Goal: Task Accomplishment & Management: Use online tool/utility

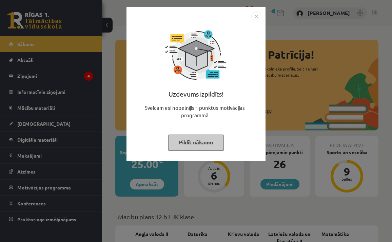
click at [255, 20] on img "Close" at bounding box center [256, 16] width 10 height 10
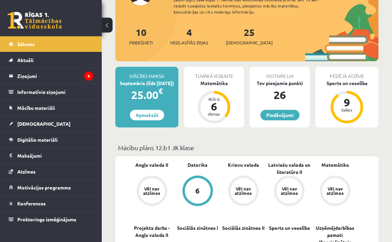
scroll to position [73, 0]
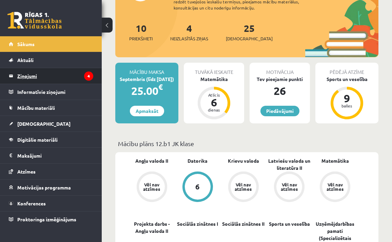
click at [71, 73] on legend "Ziņojumi 4" at bounding box center [55, 76] width 76 height 16
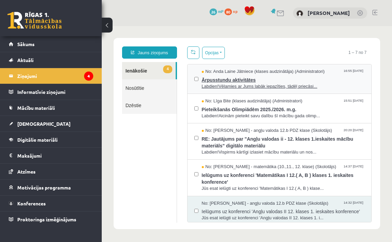
click at [259, 84] on span "Labdien!Vēlamies ar Jums labāk iepazīties, tādēļ priecāsi..." at bounding box center [283, 86] width 163 height 6
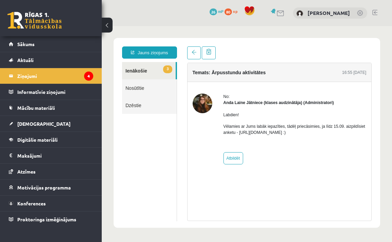
drag, startPoint x: 261, startPoint y: 132, endPoint x: 347, endPoint y: 135, distance: 86.1
click at [347, 135] on p "Vēlamies ar Jums labāk iepazīties, tādēļ priecāsimies, ja līdz 15.09. aizpildīs…" at bounding box center [294, 129] width 143 height 12
drag, startPoint x: 261, startPoint y: 132, endPoint x: 329, endPoint y: 134, distance: 68.5
click at [330, 134] on p "Vēlamies ar Jums labāk iepazīties, tādēļ priecāsimies, ja līdz 15.09. aizpildīs…" at bounding box center [294, 129] width 143 height 12
drag, startPoint x: 338, startPoint y: 133, endPoint x: 263, endPoint y: 133, distance: 75.9
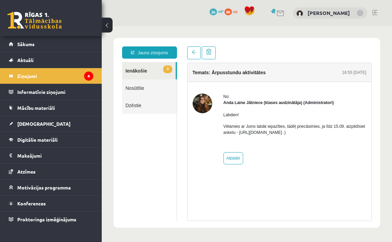
click at [263, 133] on p "Vēlamies ar Jums labāk iepazīties, tādēļ priecāsimies, ja līdz 15.09. aizpildīs…" at bounding box center [294, 129] width 143 height 12
copy p "[URL][DOMAIN_NAME]"
click at [195, 52] on span at bounding box center [193, 52] width 5 height 5
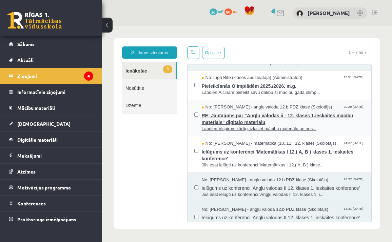
click at [237, 117] on span "RE: Jautājums par "Angļu valodas ii - 12. klases 1.ieskaites mācību materiāls" …" at bounding box center [283, 117] width 163 height 15
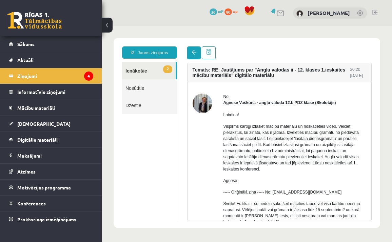
click at [190, 53] on link at bounding box center [194, 52] width 14 height 13
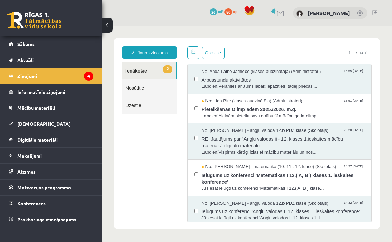
scroll to position [15, 0]
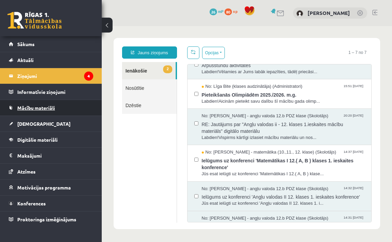
click at [57, 110] on link "Mācību materiāli" at bounding box center [51, 108] width 84 height 16
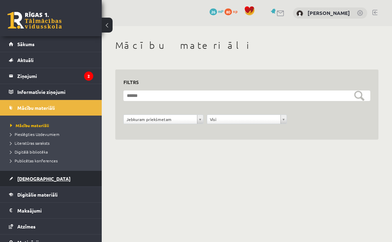
click at [29, 181] on span "[DEMOGRAPHIC_DATA]" at bounding box center [43, 179] width 53 height 6
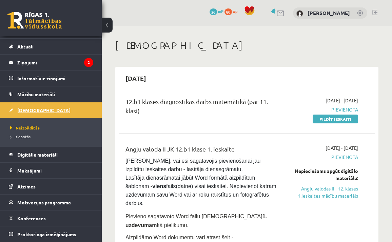
scroll to position [14, 0]
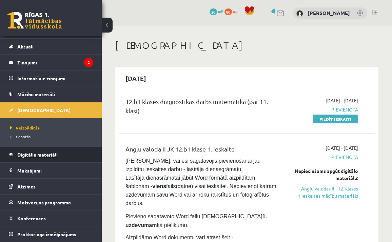
click at [40, 156] on span "Digitālie materiāli" at bounding box center [37, 154] width 40 height 6
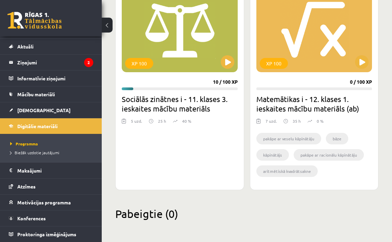
scroll to position [2003, 0]
click at [225, 61] on button at bounding box center [228, 62] width 14 height 14
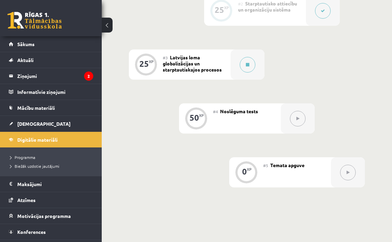
scroll to position [285, 0]
click at [246, 65] on icon at bounding box center [247, 64] width 3 height 4
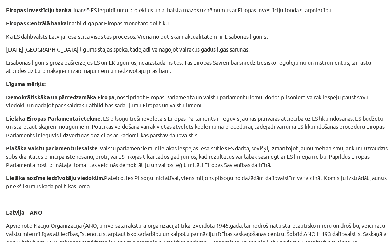
scroll to position [407, 0]
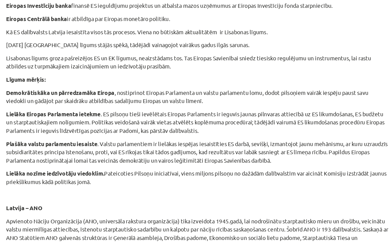
drag, startPoint x: 172, startPoint y: 111, endPoint x: 56, endPoint y: 95, distance: 117.6
click at [56, 129] on p "Lielāka Eiropas Parlamenta ietekme . ES pilsoņu tieši ievēlētais Eiropas Parlam…" at bounding box center [196, 139] width 327 height 21
drag, startPoint x: 4, startPoint y: 96, endPoint x: 170, endPoint y: 114, distance: 166.6
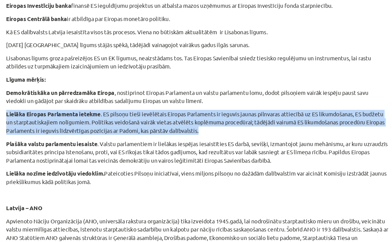
copy p "Lielāka Eiropas Parlamenta ietekme . ES pilsoņu tieši ievēlētais Eiropas Parlam…"
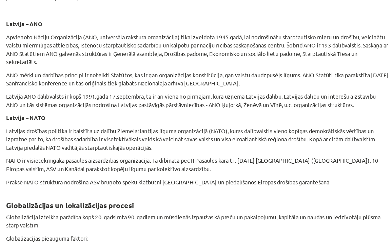
scroll to position [564, 0]
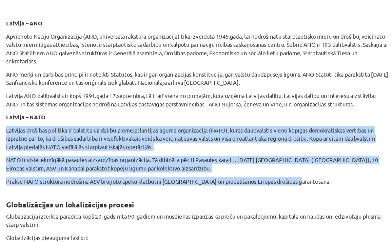
drag, startPoint x: 256, startPoint y: 155, endPoint x: 5, endPoint y: 109, distance: 255.3
copy div "Latvijas drošības politika ir balstīta uz dalību Ziemeļatlantijas līguma organi…"
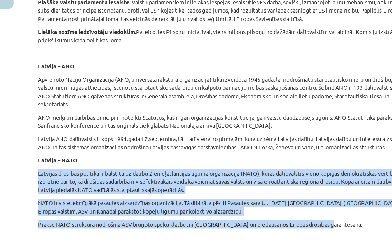
scroll to position [291, 0]
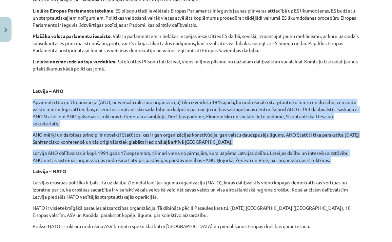
drag, startPoint x: 339, startPoint y: 164, endPoint x: 32, endPoint y: 103, distance: 313.7
copy div "Apvienoto Nāciju Organizācija (ANO, universāla rakstura organizācija) tika izve…"
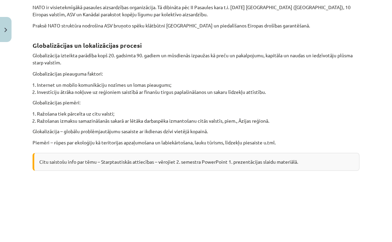
scroll to position [727, 0]
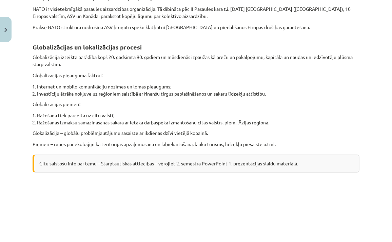
click at [205, 42] on h2 "Globalizācijas un lokalizācijas procesi" at bounding box center [196, 43] width 327 height 17
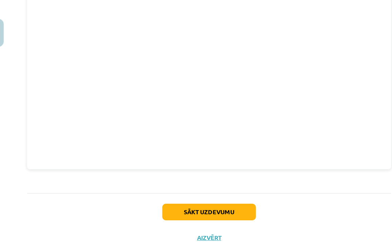
scroll to position [1499, 0]
click at [182, 193] on button "Sākt uzdevumu" at bounding box center [196, 190] width 84 height 15
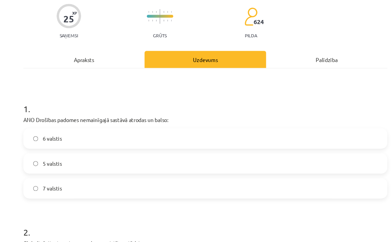
scroll to position [61, 0]
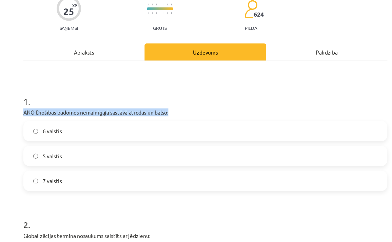
drag, startPoint x: 156, startPoint y: 102, endPoint x: 19, endPoint y: 102, distance: 136.9
copy p "ANO Drošības padomes nemainīgajā sastāvā atrodas un balso:"
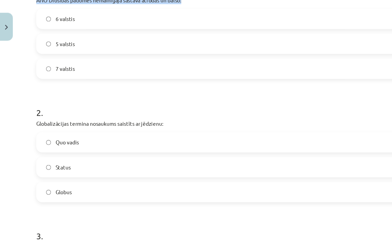
scroll to position [157, 0]
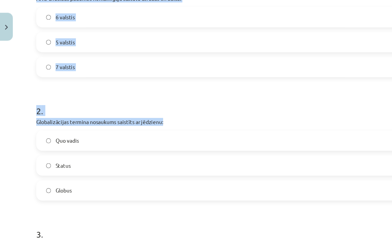
drag, startPoint x: 150, startPoint y: 112, endPoint x: 24, endPoint y: 113, distance: 125.7
click at [24, 113] on div "Mācību tēma: Sociālās zinātnes i - 11. klases 3. ieskaites mācību materiāls #3 …" at bounding box center [196, 121] width 392 height 242
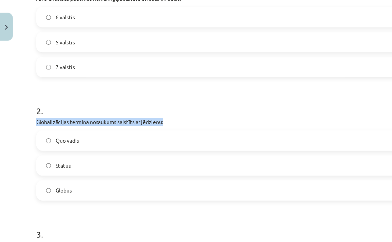
drag, startPoint x: 29, startPoint y: 110, endPoint x: 149, endPoint y: 110, distance: 119.9
click at [149, 110] on div "25 XP Saņemsi Grūts 624 pilda Apraksts Uzdevums Palīdzība 1 . ANO Drošības pado…" at bounding box center [195, 237] width 335 height 699
copy p "Globalizācijas termina nosaukums saistīts ar jēdzienu:"
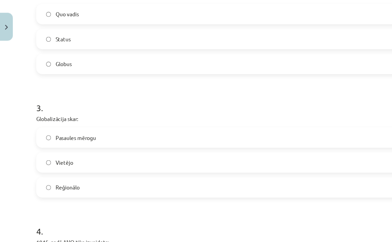
scroll to position [272, 0]
click at [105, 93] on h1 "3 ." at bounding box center [196, 94] width 327 height 21
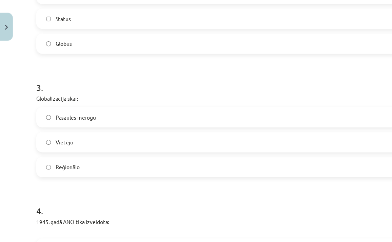
scroll to position [293, 0]
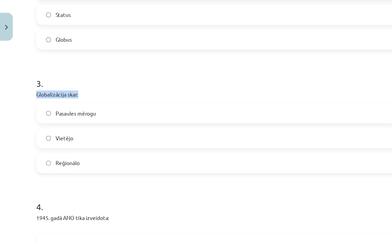
drag, startPoint x: 76, startPoint y: 85, endPoint x: 31, endPoint y: 86, distance: 45.1
click at [31, 86] on div "25 XP Saņemsi Grūts 624 pilda Apraksts Uzdevums Palīdzība 1 . ANO Drošības pado…" at bounding box center [195, 101] width 335 height 699
copy p "Globalizācija skar:"
drag, startPoint x: 73, startPoint y: 146, endPoint x: 32, endPoint y: 84, distance: 73.6
click at [32, 84] on div "25 XP Saņemsi Grūts 624 pilda Apraksts Uzdevums Palīdzība 1 . ANO Drošības pado…" at bounding box center [195, 101] width 335 height 699
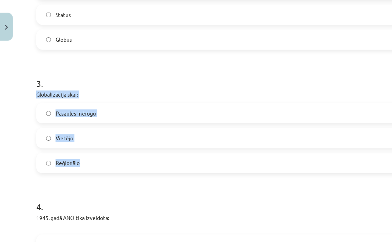
copy div "Globalizācija skar: Pasaules mērogu Vietējo Reģionālo"
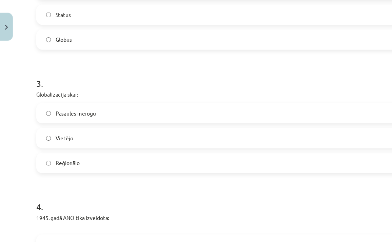
click at [66, 174] on h1 "4 ." at bounding box center [196, 184] width 327 height 21
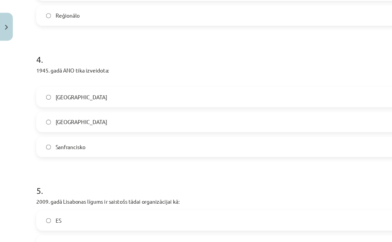
scroll to position [425, 0]
drag, startPoint x: 104, startPoint y: 64, endPoint x: 29, endPoint y: 64, distance: 75.6
copy p "1945. gadā ANO tika izveidota:"
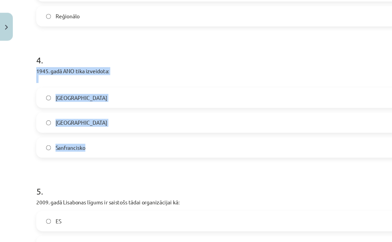
drag, startPoint x: 86, startPoint y: 132, endPoint x: 31, endPoint y: 66, distance: 86.6
copy div "1945. gadā ANO tika izveidota: Bostonā Ņujorkā Sanfrancisko"
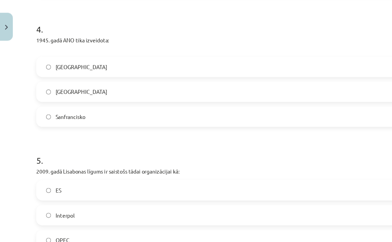
click at [79, 137] on h1 "5 ." at bounding box center [196, 143] width 327 height 21
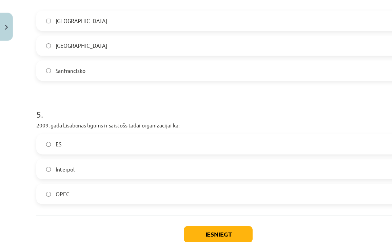
scroll to position [496, 0]
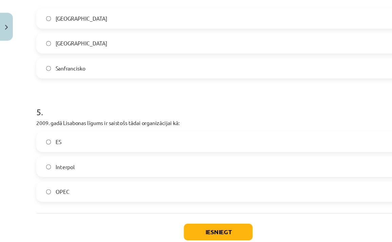
click at [191, 207] on button "Iesniegt" at bounding box center [196, 213] width 62 height 15
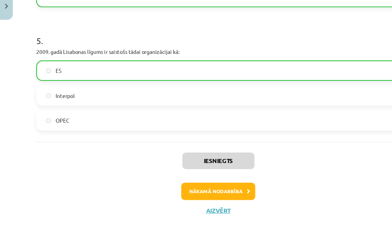
scroll to position [219, 0]
click at [220, 188] on button "Nākamā nodarbība" at bounding box center [196, 196] width 66 height 16
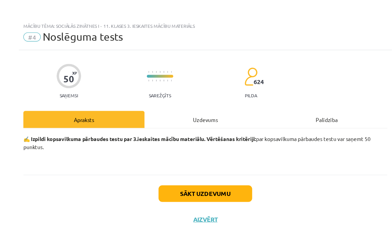
scroll to position [0, 0]
